Goal: Register for event/course

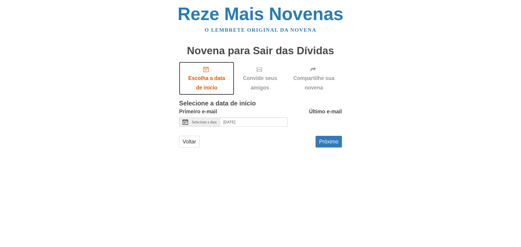
click at [202, 74] on font "Escolha a data de início" at bounding box center [207, 83] width 44 height 19
click at [216, 122] on font "Selecione a data" at bounding box center [204, 122] width 25 height 4
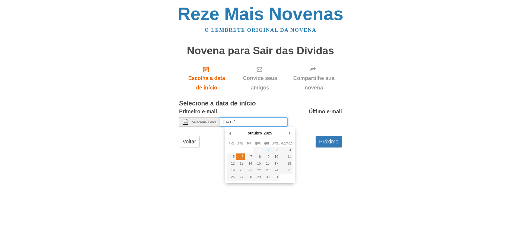
type input "[DATE]"
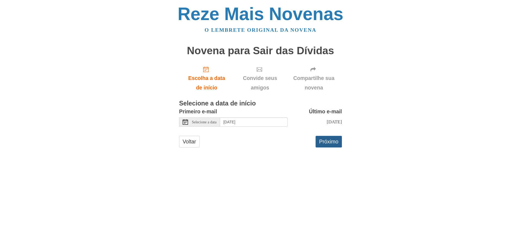
click at [330, 147] on button "Próximo" at bounding box center [329, 141] width 26 height 11
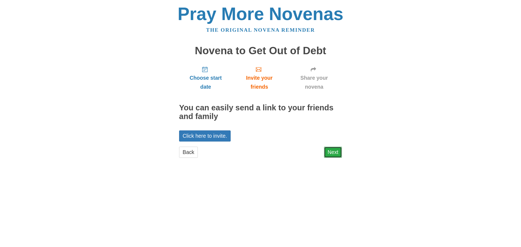
click at [336, 155] on link "Next" at bounding box center [333, 152] width 18 height 11
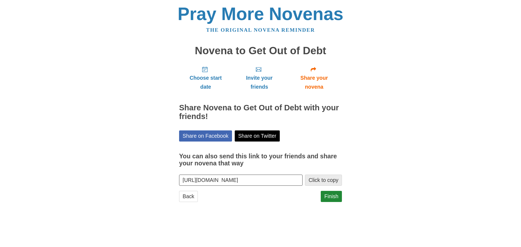
click at [330, 179] on button "Click to copy" at bounding box center [323, 180] width 37 height 11
click at [331, 196] on link "Finish" at bounding box center [331, 196] width 21 height 11
